Goal: Task Accomplishment & Management: Use online tool/utility

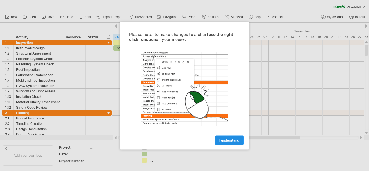
click at [231, 137] on link "I understand" at bounding box center [229, 139] width 29 height 9
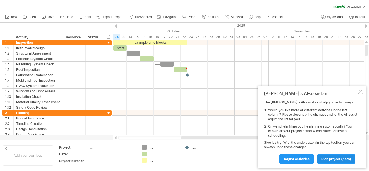
click at [329, 158] on span "plan project (beta)" at bounding box center [336, 159] width 30 height 4
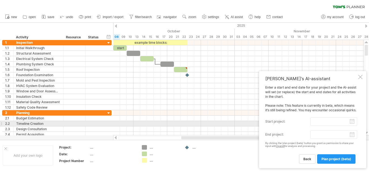
click at [353, 122] on input "start project:" at bounding box center [333, 121] width 47 height 9
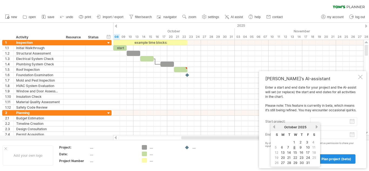
click at [336, 160] on span "plan project (beta)" at bounding box center [336, 159] width 30 height 4
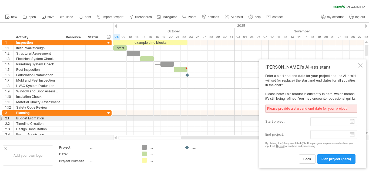
click at [349, 121] on input "start project:" at bounding box center [333, 121] width 47 height 9
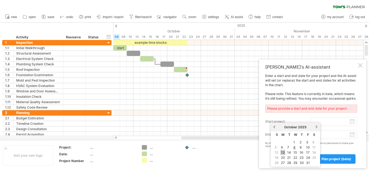
click at [284, 152] on link "13" at bounding box center [282, 152] width 5 height 5
type input "********"
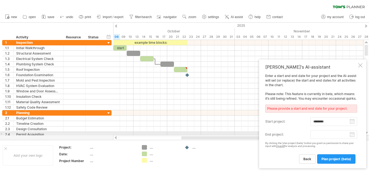
click at [338, 133] on body "progress(100%) Trying to reach [DOMAIN_NAME] Connected again... 0% clear filter…" at bounding box center [184, 86] width 369 height 172
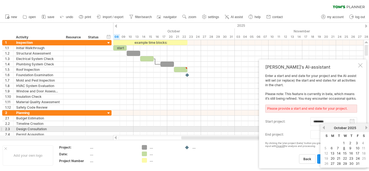
click at [367, 128] on link "next" at bounding box center [366, 128] width 4 height 4
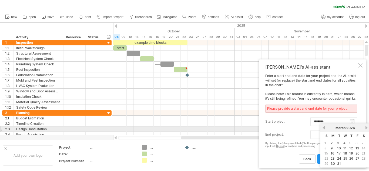
click at [367, 128] on link "next" at bounding box center [366, 128] width 4 height 4
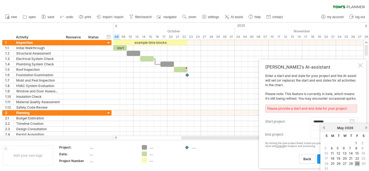
click at [358, 163] on link "29" at bounding box center [357, 163] width 5 height 5
type input "********"
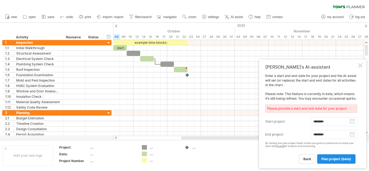
click at [333, 159] on span "plan project (beta)" at bounding box center [336, 159] width 30 height 4
